Goal: Information Seeking & Learning: Learn about a topic

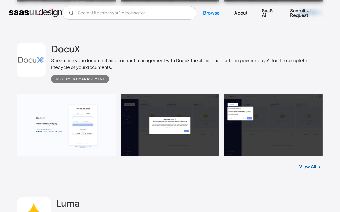
scroll to position [297, 0]
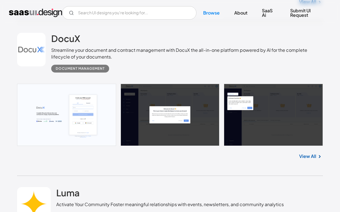
click at [49, 120] on link at bounding box center [170, 115] width 306 height 62
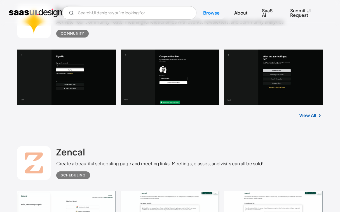
scroll to position [479, 0]
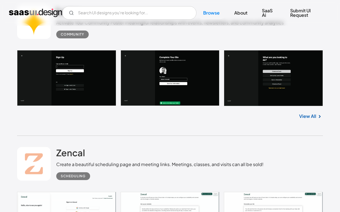
click at [79, 71] on link at bounding box center [170, 78] width 306 height 56
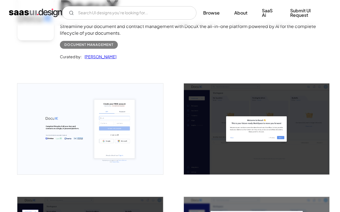
scroll to position [63, 0]
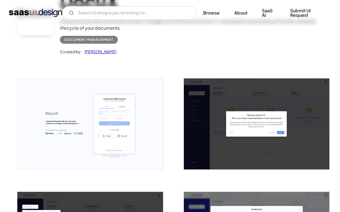
click at [87, 111] on img "open lightbox" at bounding box center [90, 123] width 146 height 91
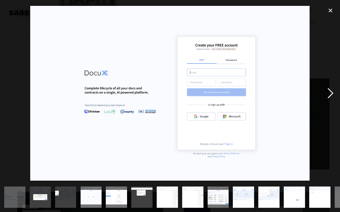
click at [327, 93] on div "next image" at bounding box center [330, 93] width 19 height 178
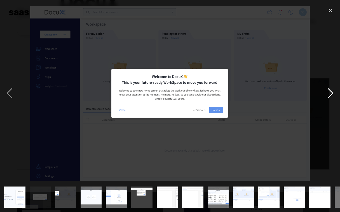
click at [327, 93] on div "next image" at bounding box center [330, 93] width 19 height 178
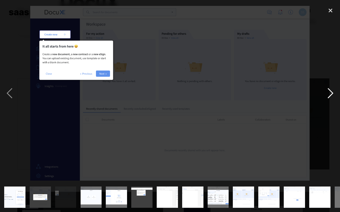
click at [327, 94] on div "next image" at bounding box center [330, 93] width 19 height 178
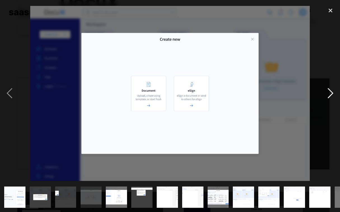
click at [327, 94] on div "next image" at bounding box center [330, 93] width 19 height 178
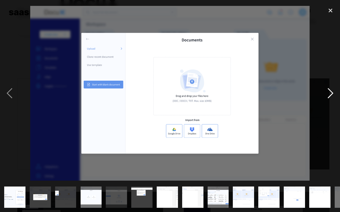
click at [327, 94] on div "next image" at bounding box center [330, 93] width 19 height 178
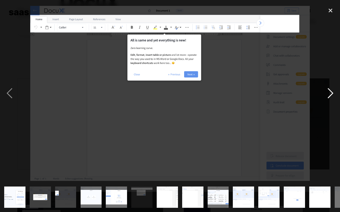
click at [327, 94] on div "next image" at bounding box center [330, 93] width 19 height 178
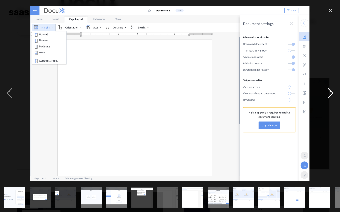
click at [327, 94] on div "next image" at bounding box center [330, 93] width 19 height 178
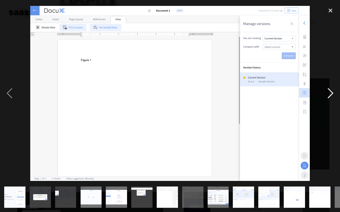
click at [327, 94] on div "next image" at bounding box center [330, 93] width 19 height 178
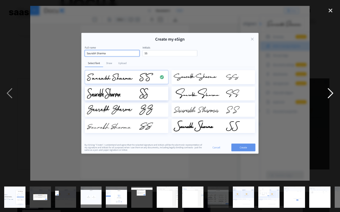
click at [327, 94] on div "next image" at bounding box center [330, 93] width 19 height 178
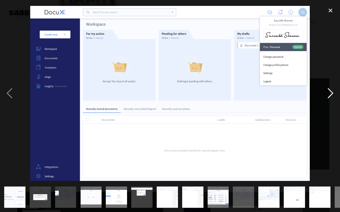
click at [327, 95] on div "next image" at bounding box center [330, 93] width 19 height 178
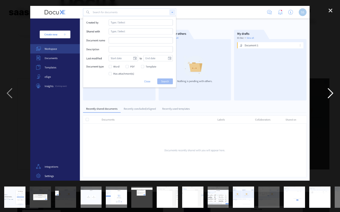
click at [327, 95] on div "next image" at bounding box center [330, 93] width 19 height 178
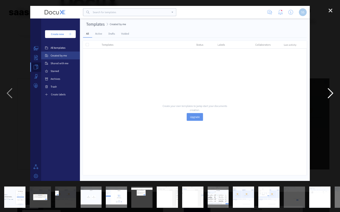
click at [327, 95] on div "next image" at bounding box center [330, 93] width 19 height 178
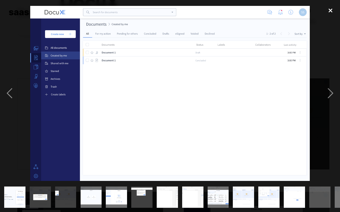
click at [329, 11] on div "close lightbox" at bounding box center [330, 10] width 19 height 12
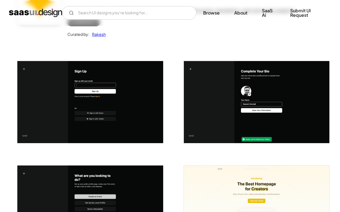
scroll to position [81, 0]
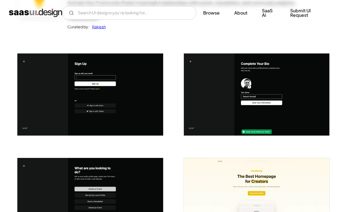
click at [115, 99] on img "open lightbox" at bounding box center [90, 94] width 146 height 82
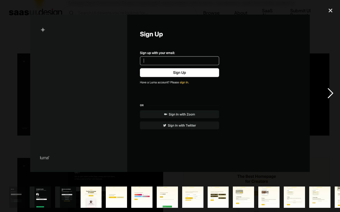
click at [330, 92] on div "next image" at bounding box center [330, 93] width 19 height 178
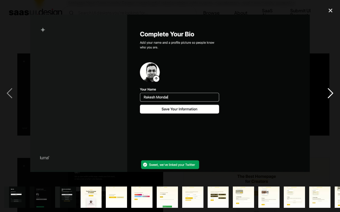
click at [330, 92] on div "next image" at bounding box center [330, 93] width 19 height 178
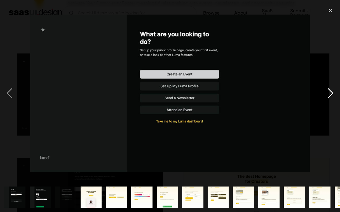
click at [331, 94] on div "next image" at bounding box center [330, 93] width 19 height 178
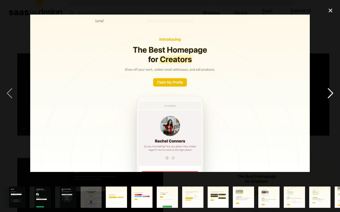
click at [330, 94] on div "next image" at bounding box center [330, 93] width 19 height 178
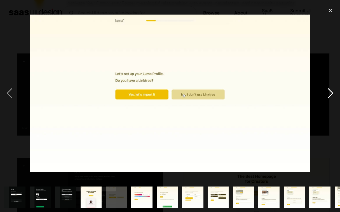
click at [330, 94] on div "next image" at bounding box center [330, 93] width 19 height 178
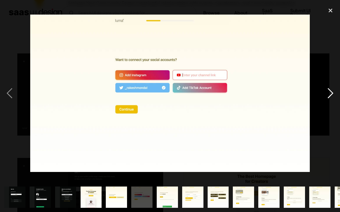
click at [330, 94] on div "next image" at bounding box center [330, 93] width 19 height 178
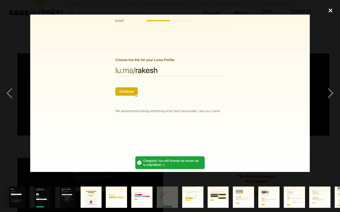
click at [330, 10] on div "close lightbox" at bounding box center [330, 10] width 19 height 12
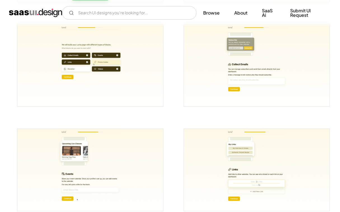
scroll to position [531, 0]
